Goal: Book appointment/travel/reservation

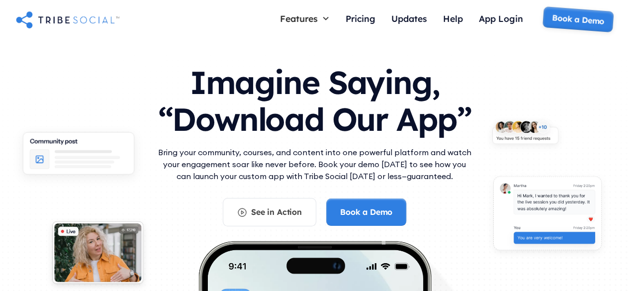
click at [570, 20] on link "Book a Demo" at bounding box center [578, 19] width 72 height 26
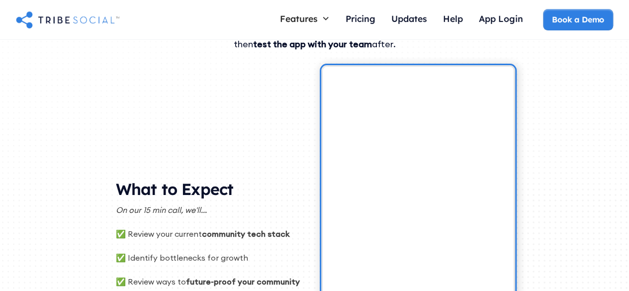
scroll to position [125, 0]
